Goal: Navigation & Orientation: Go to known website

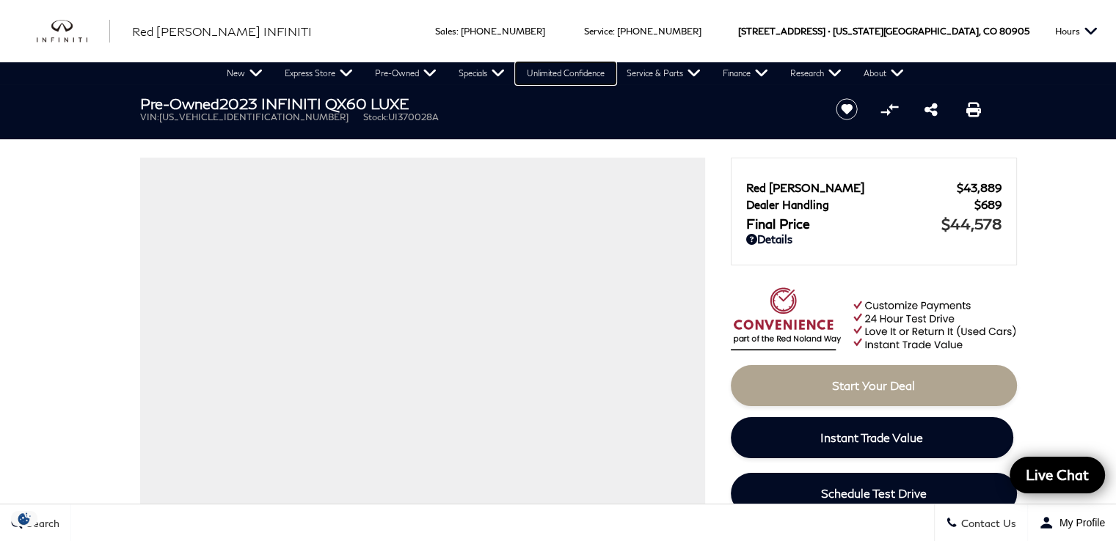
click at [562, 77] on link "Unlimited Confidence" at bounding box center [566, 73] width 100 height 22
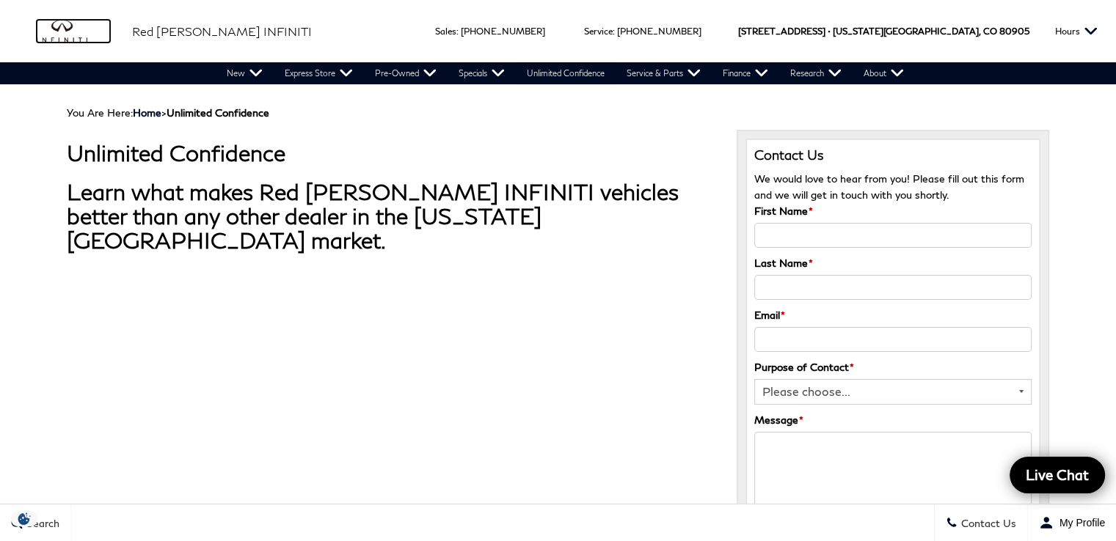
click at [49, 32] on img "infiniti" at bounding box center [73, 31] width 73 height 23
